Goal: Task Accomplishment & Management: Use online tool/utility

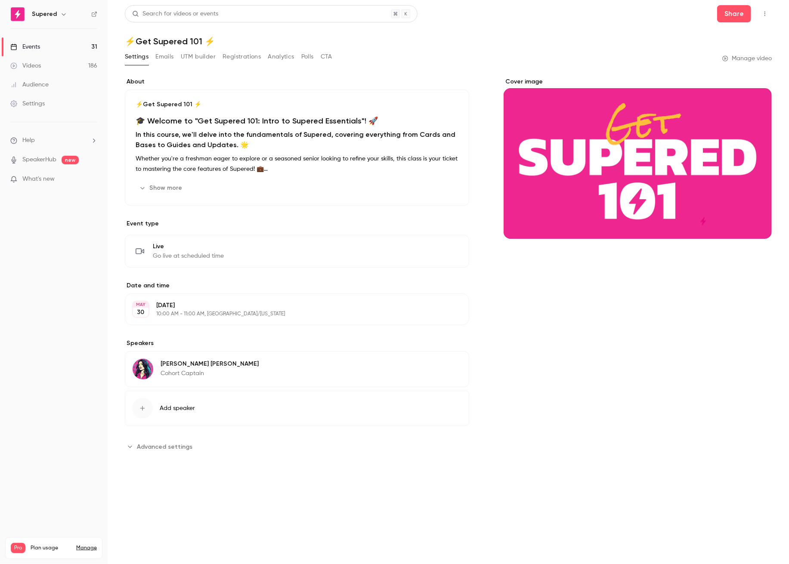
click at [47, 62] on link "Videos 186" at bounding box center [54, 65] width 108 height 19
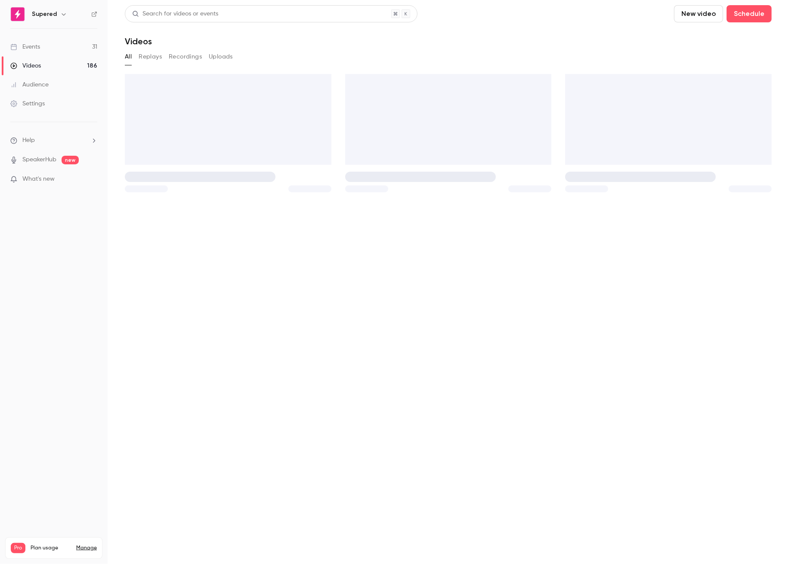
click at [49, 43] on link "Events 31" at bounding box center [54, 46] width 108 height 19
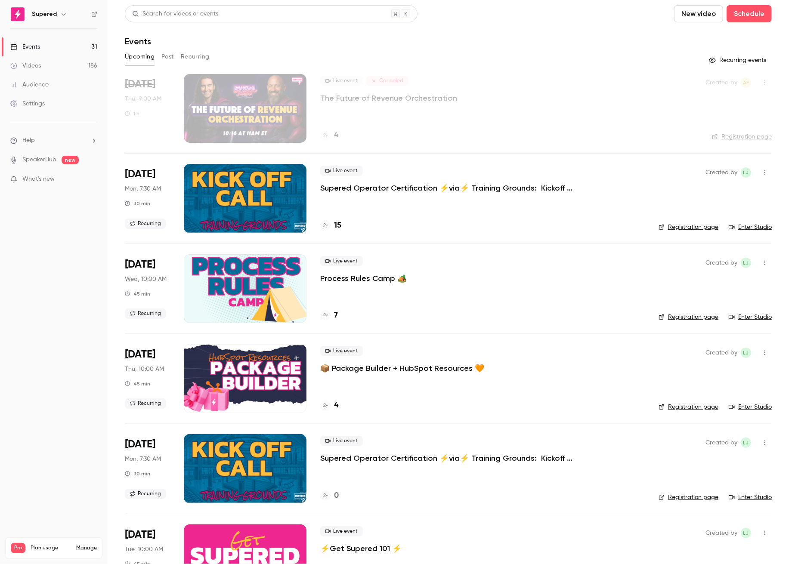
click at [373, 111] on div "Live event Canceled The Future of Revenue Orchestration 4" at bounding box center [505, 108] width 371 height 69
click at [261, 87] on div at bounding box center [245, 108] width 123 height 69
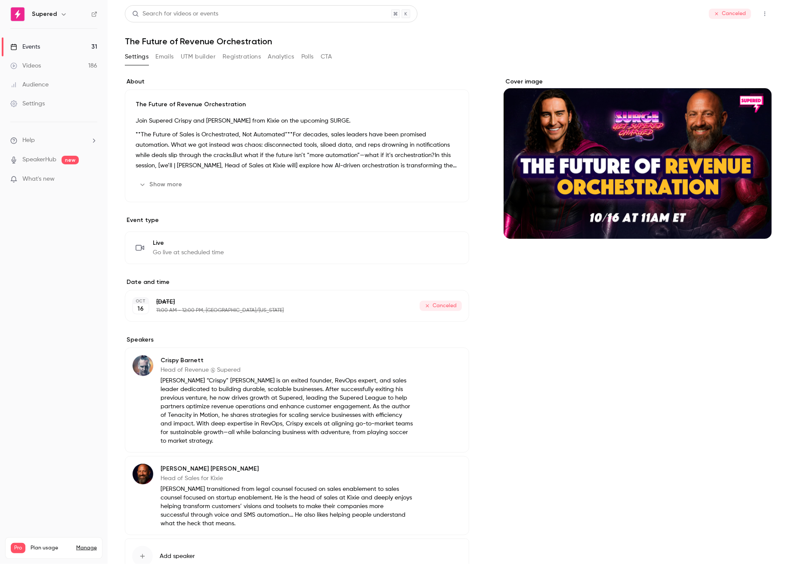
click at [763, 17] on button "button" at bounding box center [765, 14] width 14 height 14
click at [728, 14] on div at bounding box center [394, 282] width 789 height 564
click at [718, 14] on icon at bounding box center [716, 13] width 5 height 5
click at [765, 16] on icon "button" at bounding box center [764, 14] width 7 height 6
click at [728, 40] on div "Duplicate" at bounding box center [731, 35] width 65 height 9
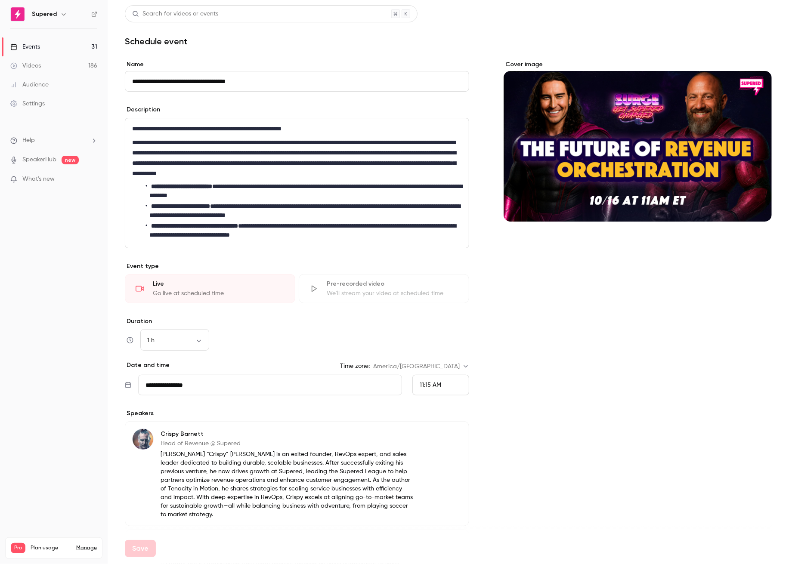
click at [197, 389] on input "**********" at bounding box center [270, 385] width 264 height 21
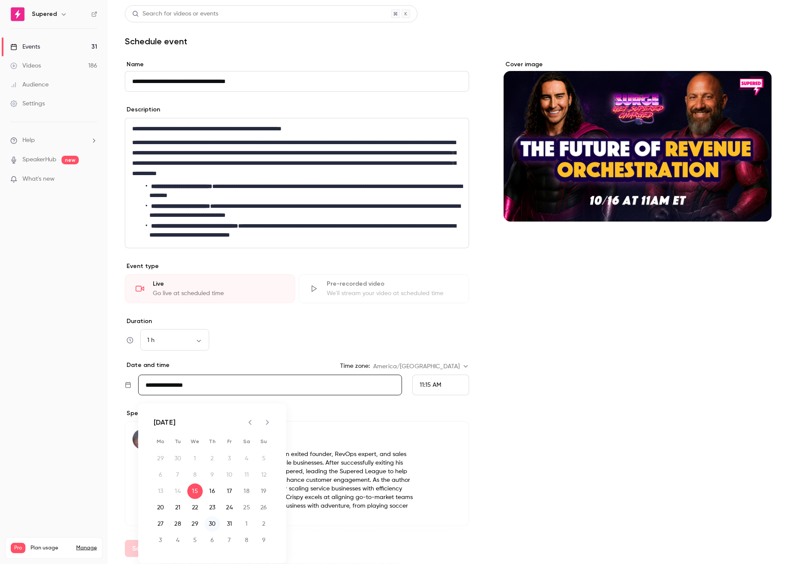
click at [214, 523] on button "30" at bounding box center [211, 524] width 15 height 15
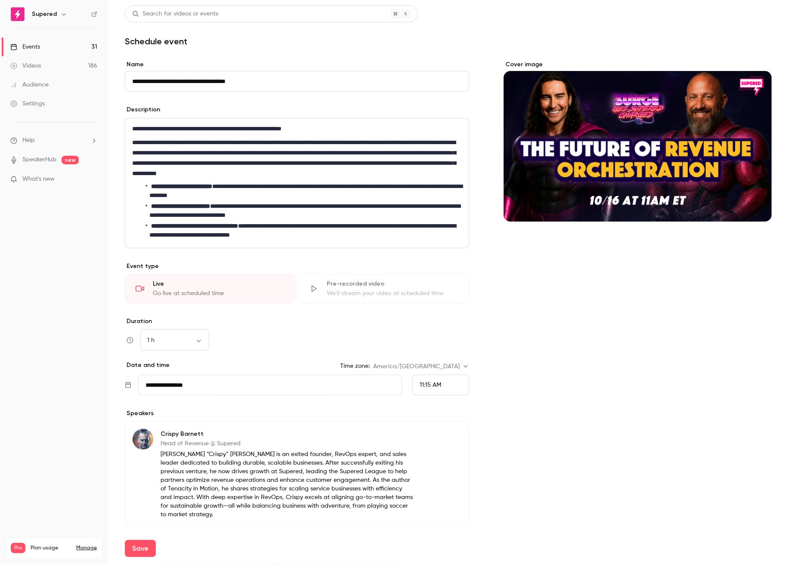
click at [437, 390] on div "11:15 AM" at bounding box center [440, 385] width 57 height 21
click at [440, 297] on span "9:00 AM" at bounding box center [431, 298] width 23 height 6
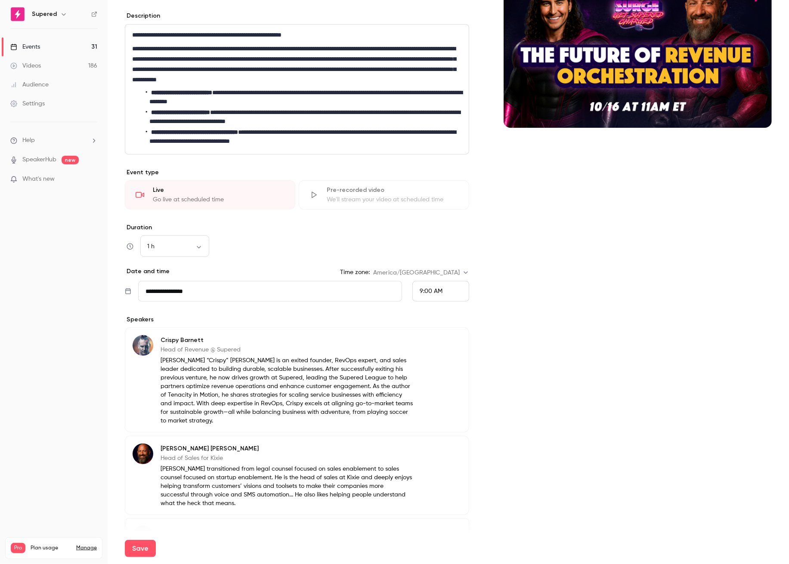
scroll to position [100, 0]
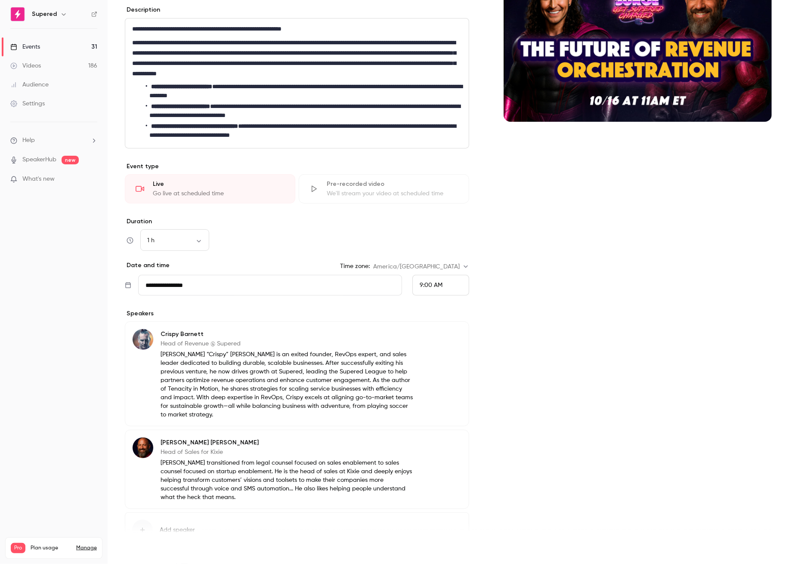
click at [139, 551] on button "Save" at bounding box center [140, 548] width 31 height 17
type input "**********"
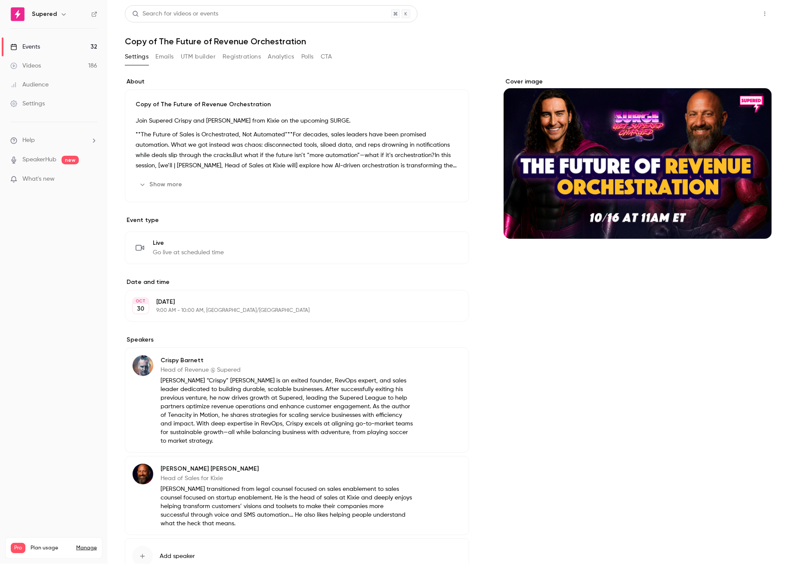
click at [736, 16] on button "Share" at bounding box center [734, 13] width 34 height 17
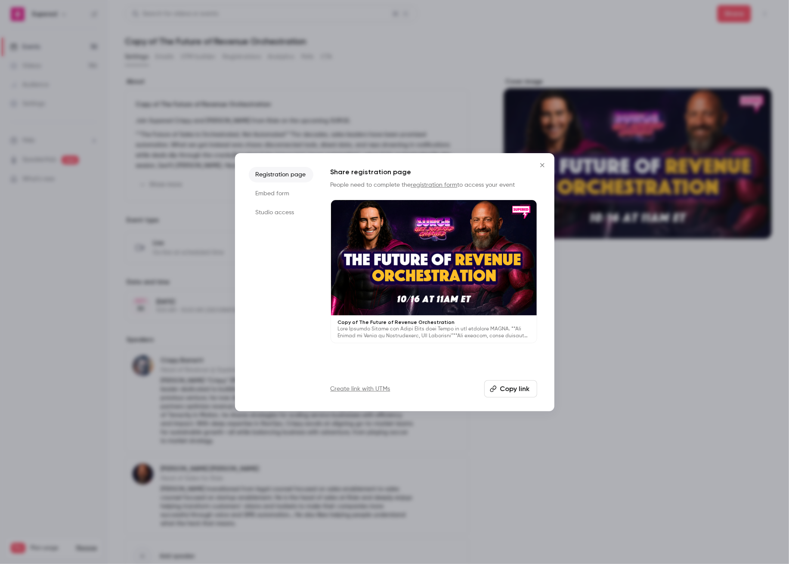
click at [507, 388] on button "Copy link" at bounding box center [510, 388] width 53 height 17
click at [293, 81] on div at bounding box center [394, 282] width 789 height 564
